Goal: Transaction & Acquisition: Purchase product/service

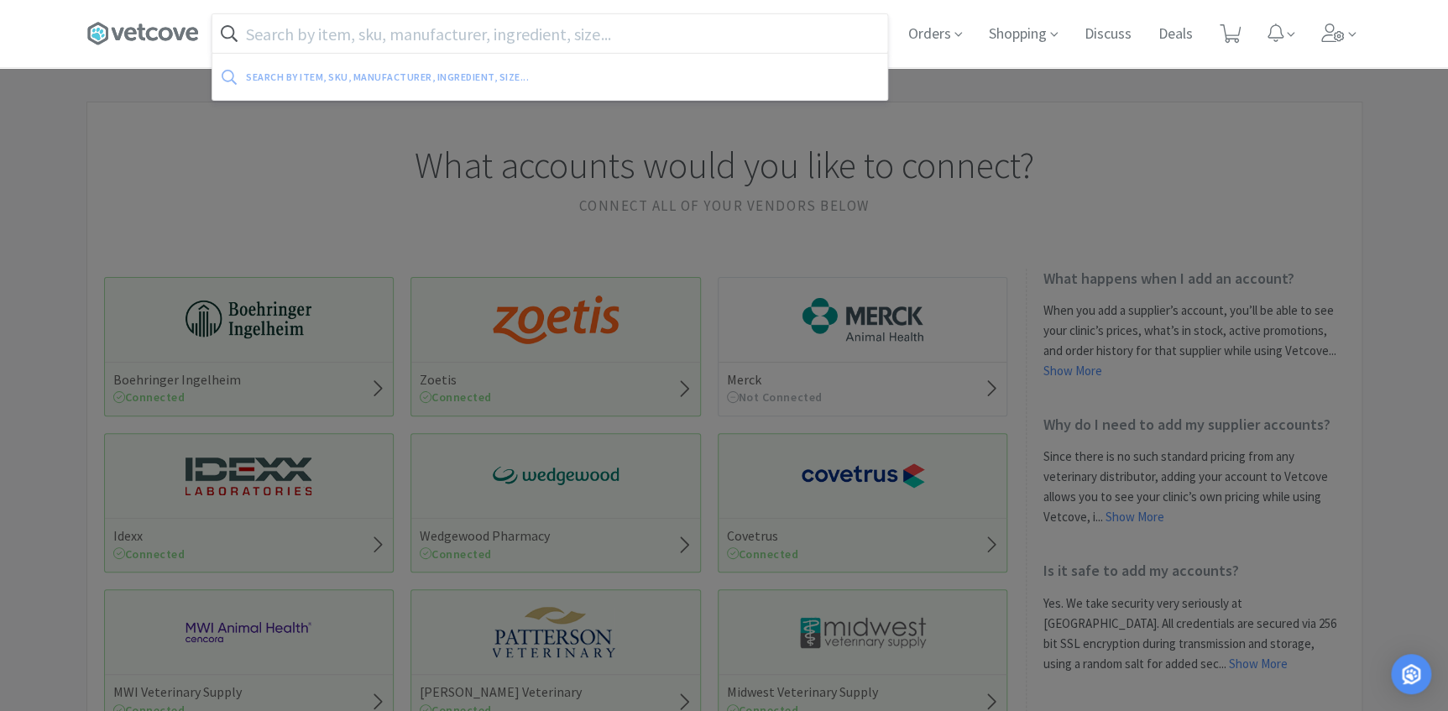
click at [459, 43] on input "text" at bounding box center [549, 33] width 675 height 39
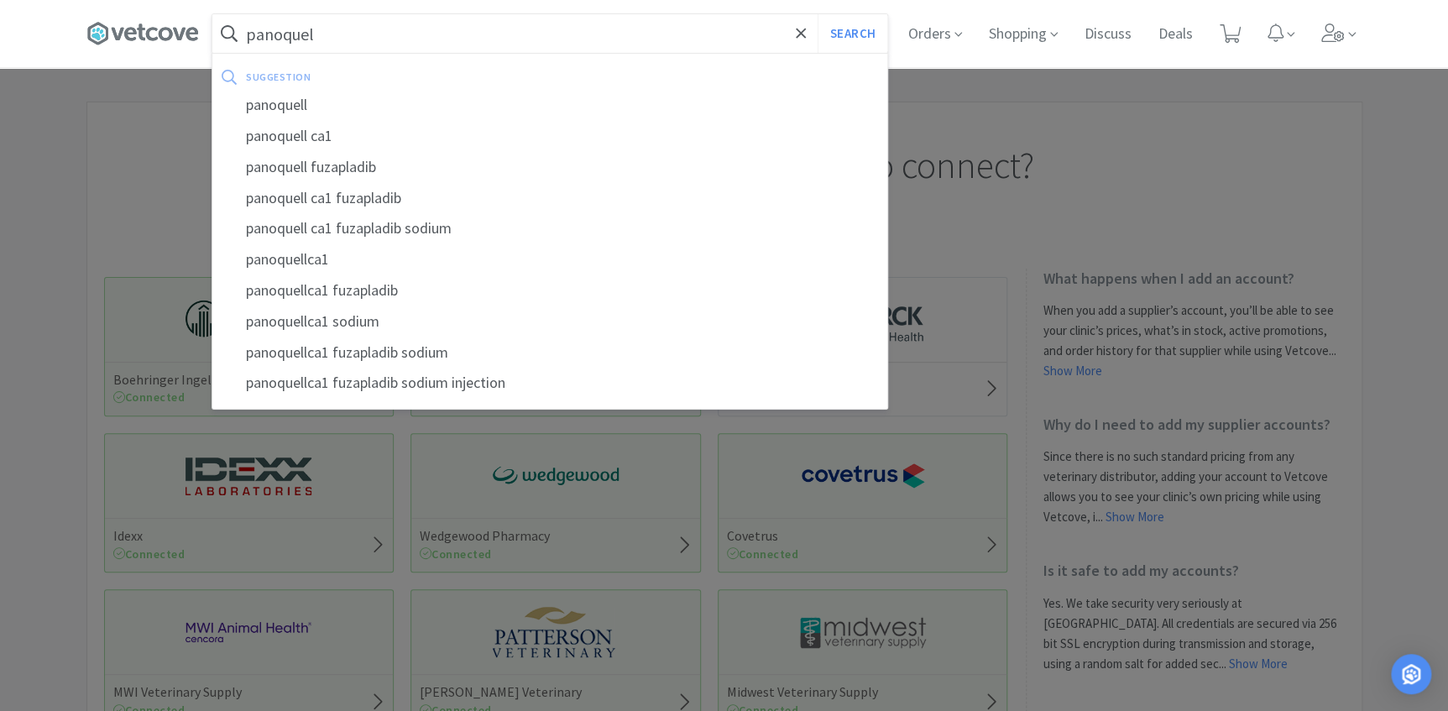
type input "panoquel"
click at [817, 14] on button "Search" at bounding box center [852, 33] width 70 height 39
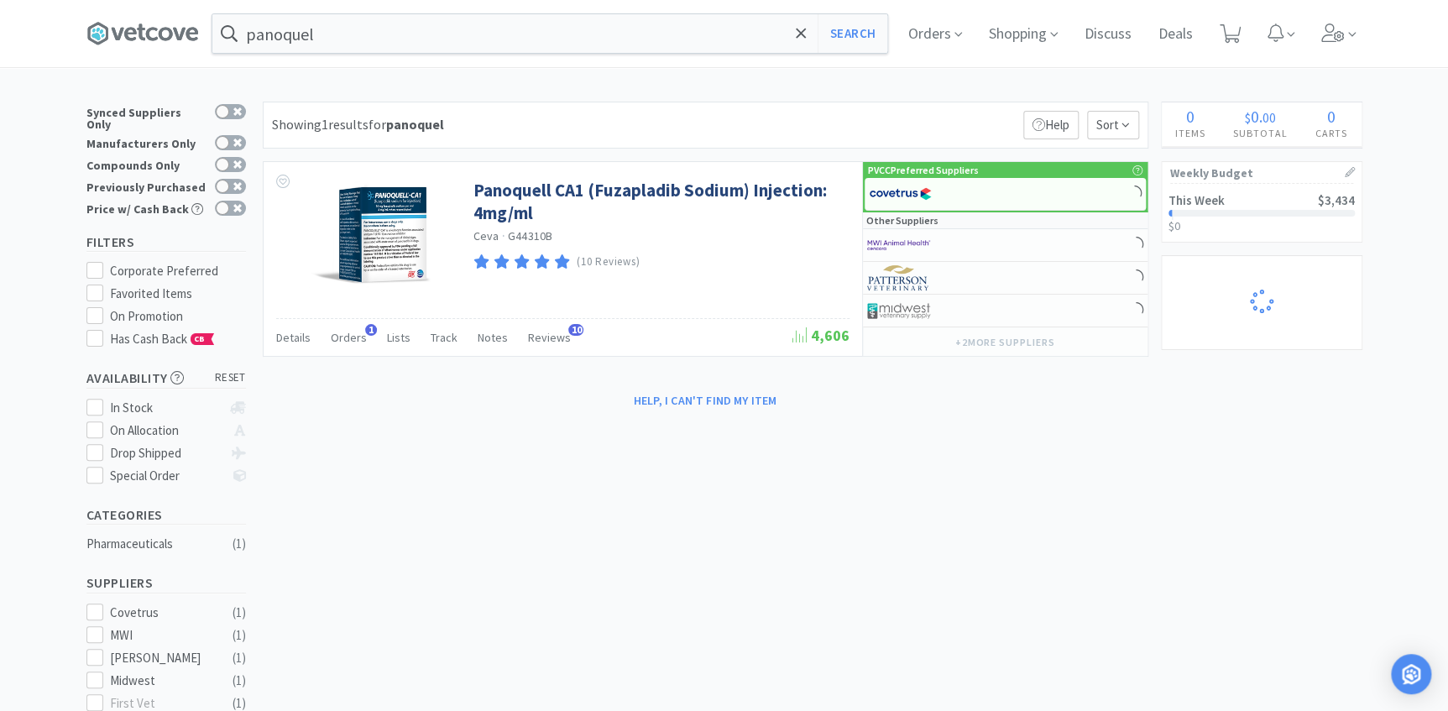
select select "1"
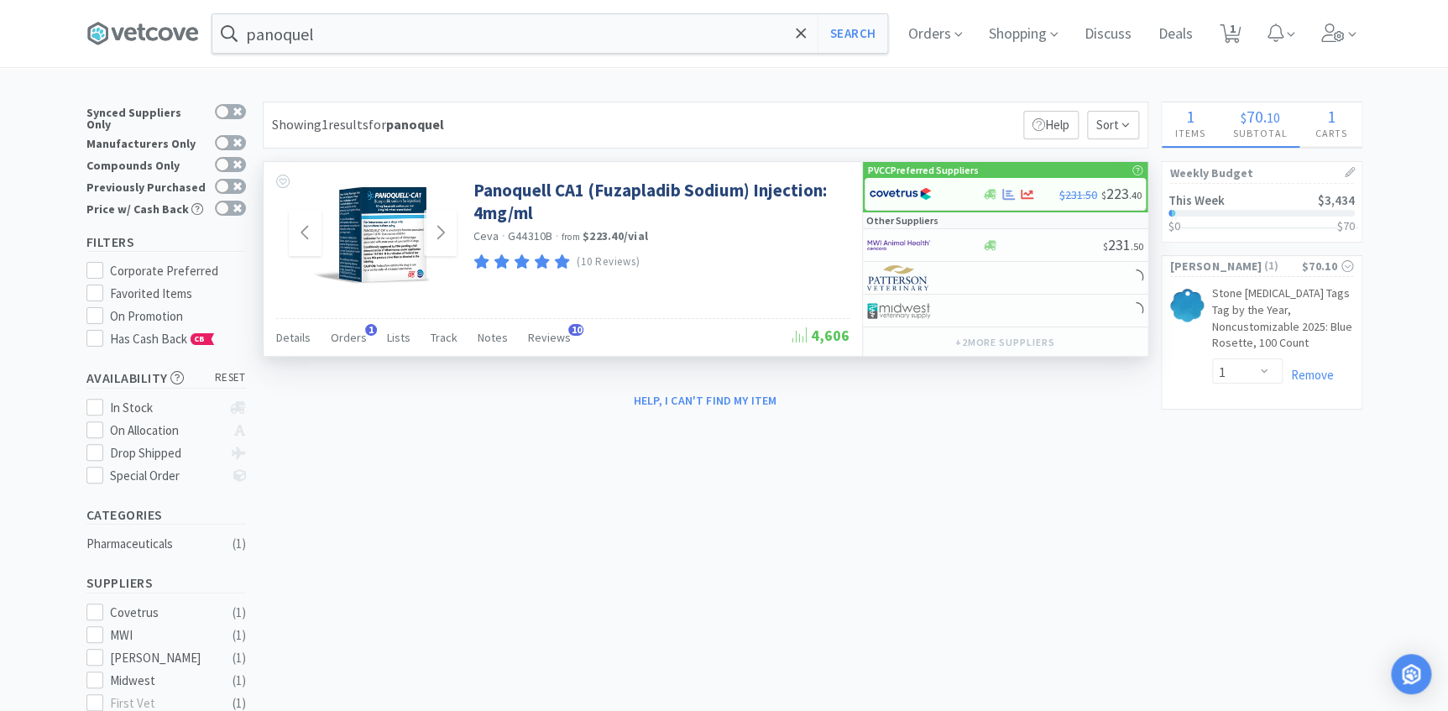
select select "1"
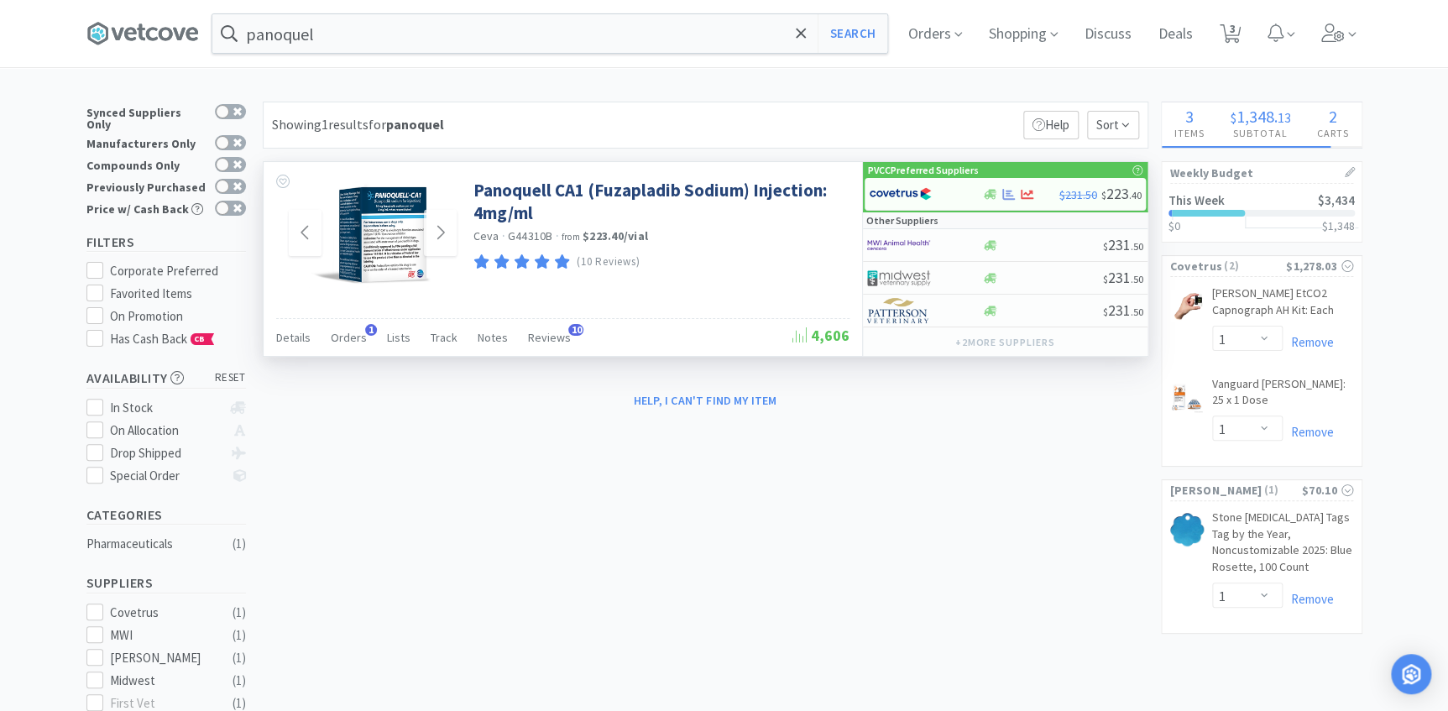
click at [392, 250] on img at bounding box center [372, 233] width 127 height 109
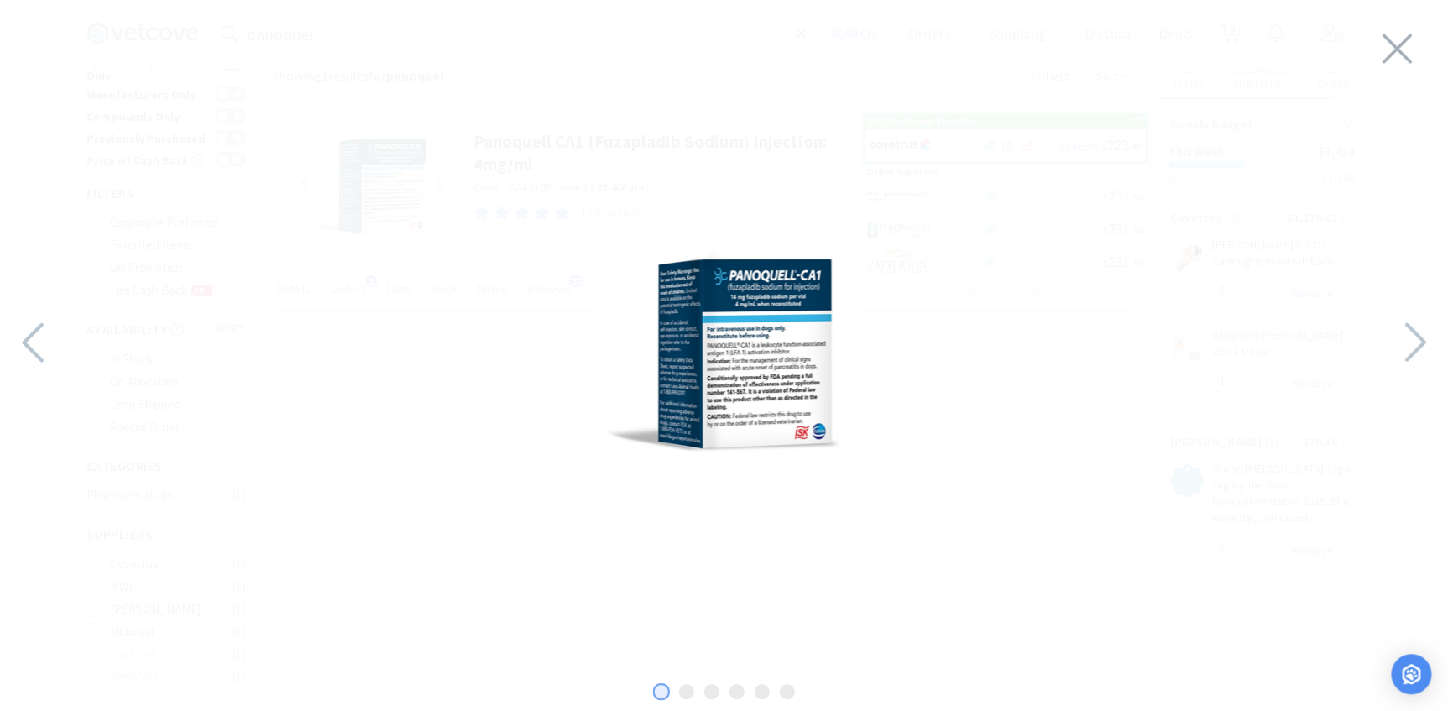
scroll to position [76, 0]
select select "2"
select select "20"
select select "2"
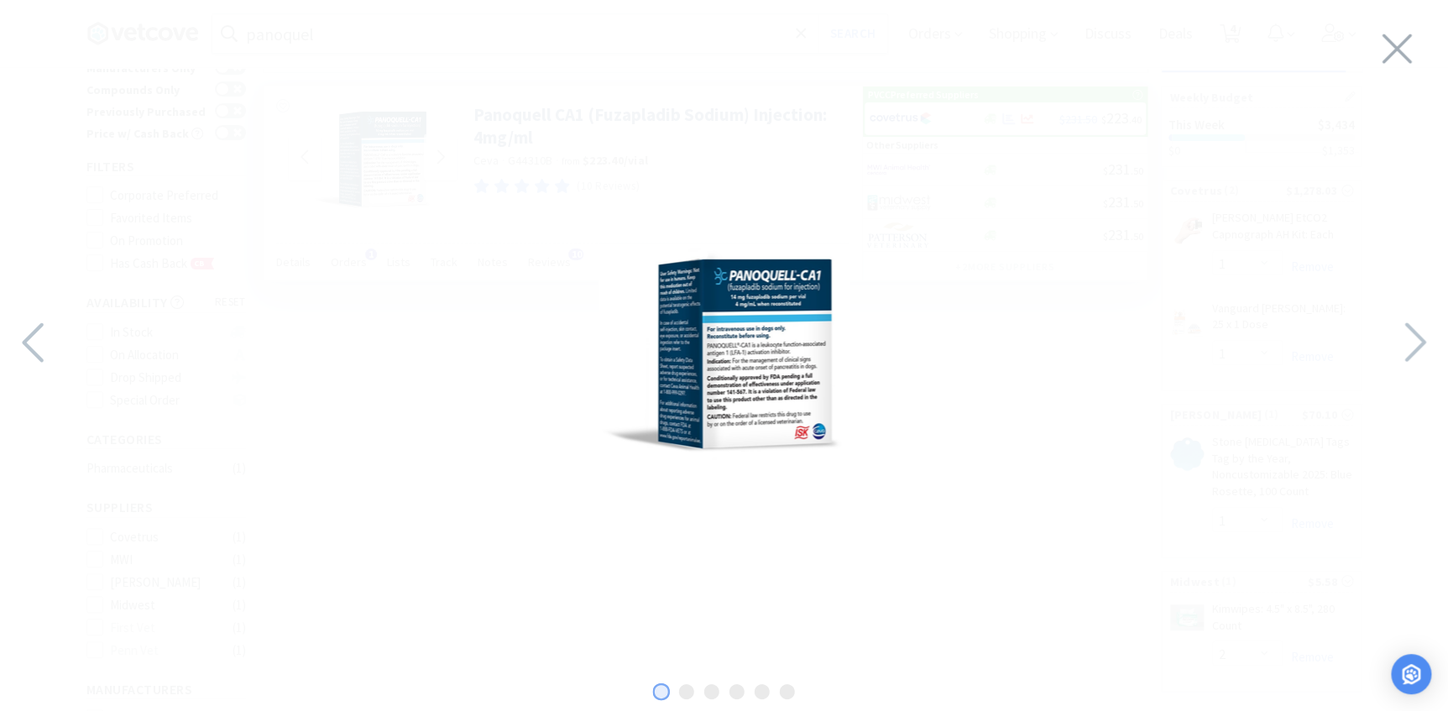
select select "3"
select select "1"
